Goal: Navigation & Orientation: Find specific page/section

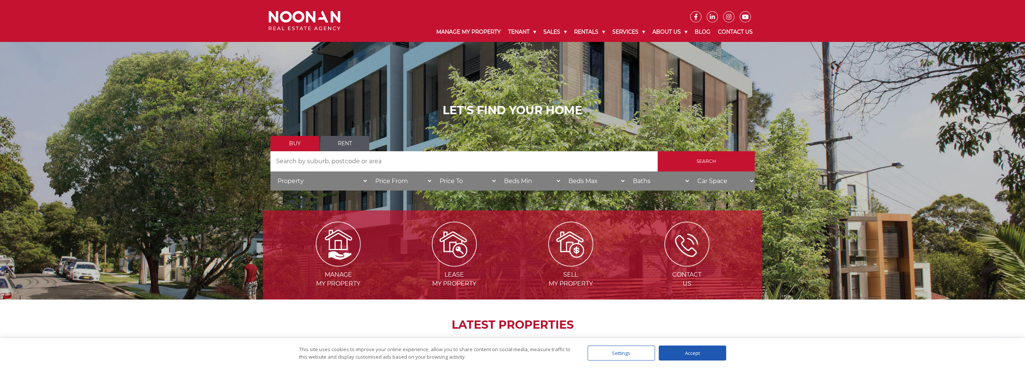
click at [688, 349] on div "Accept" at bounding box center [692, 353] width 67 height 15
